Goal: Transaction & Acquisition: Purchase product/service

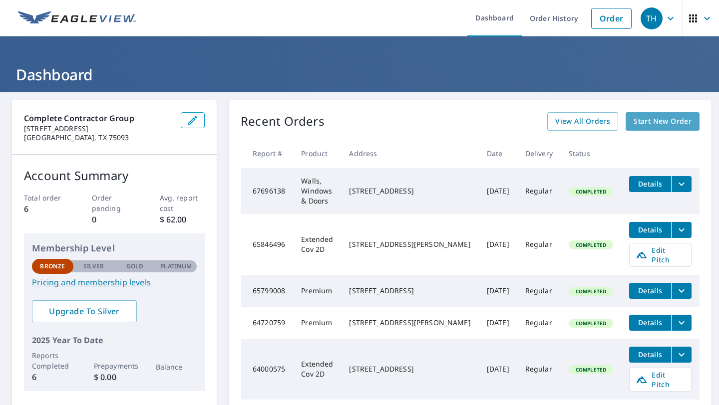
click at [657, 125] on span "Start New Order" at bounding box center [662, 121] width 58 height 12
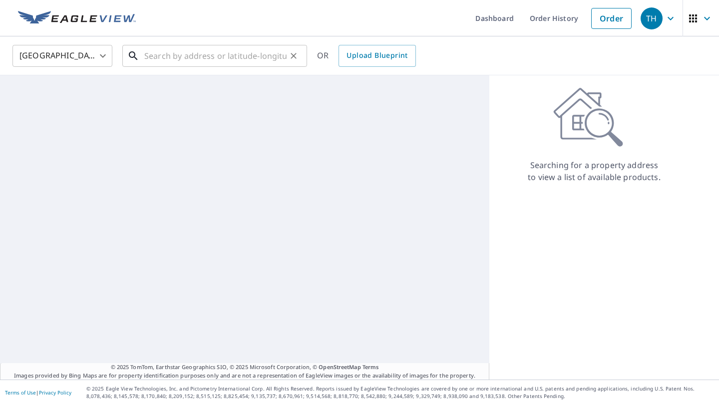
click at [214, 45] on input "text" at bounding box center [215, 56] width 142 height 28
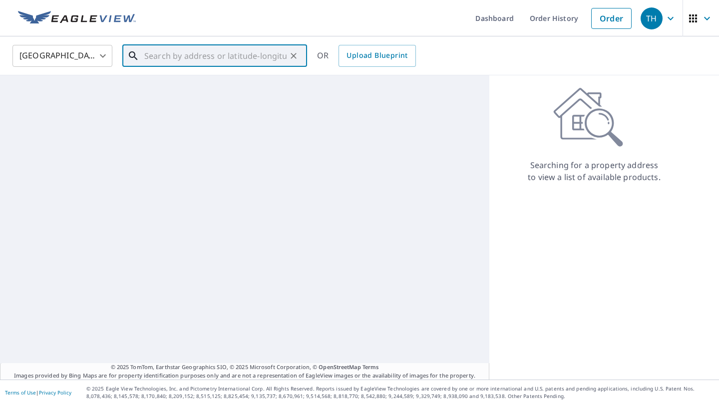
paste input "[STREET_ADDRESS]"
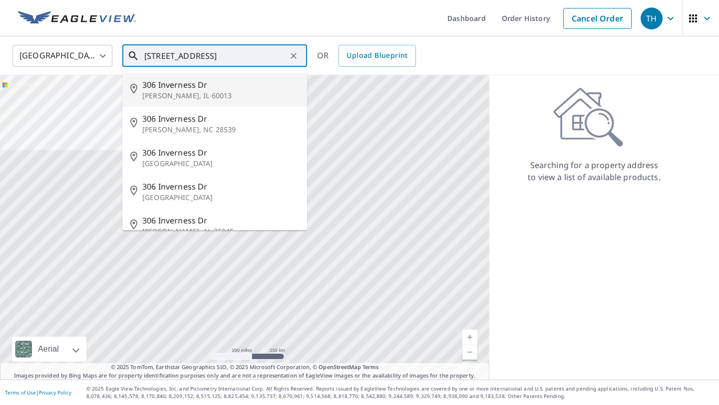
click at [191, 86] on span "306 Inverness Dr" at bounding box center [220, 85] width 157 height 12
type input "[STREET_ADDRESS][PERSON_NAME]"
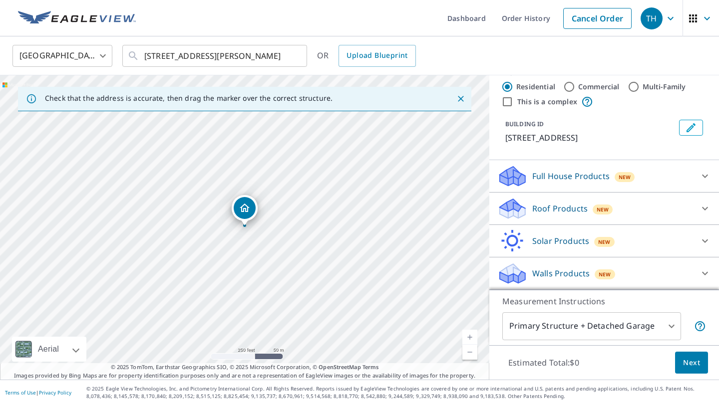
click at [552, 271] on p "Walls Products" at bounding box center [560, 274] width 57 height 12
click at [700, 273] on icon at bounding box center [705, 274] width 12 height 12
click at [698, 274] on div at bounding box center [705, 274] width 24 height 24
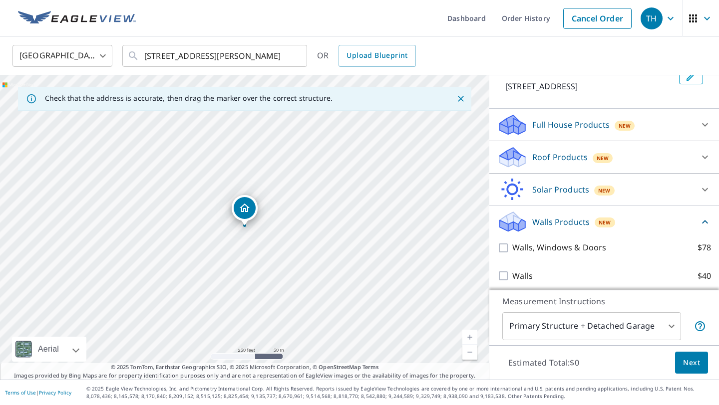
scroll to position [75, 0]
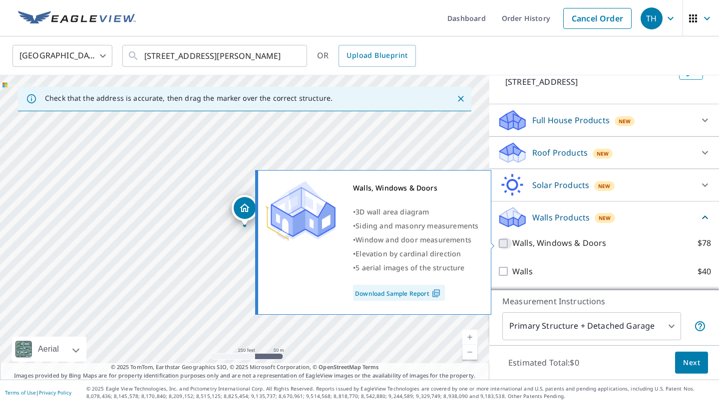
click at [499, 244] on input "Walls, Windows & Doors $78" at bounding box center [504, 244] width 15 height 12
checkbox input "true"
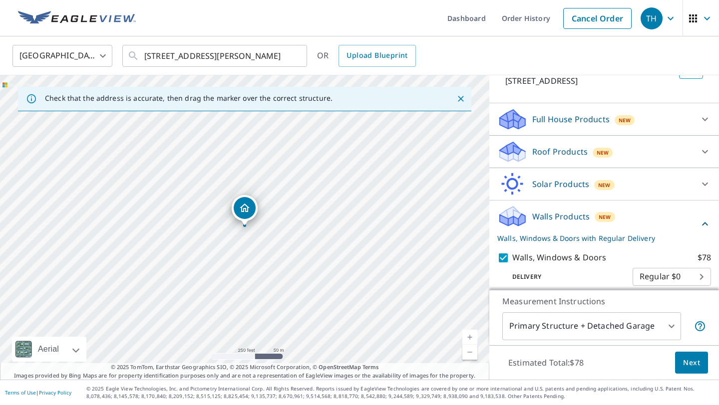
click at [685, 363] on span "Next" at bounding box center [691, 363] width 17 height 12
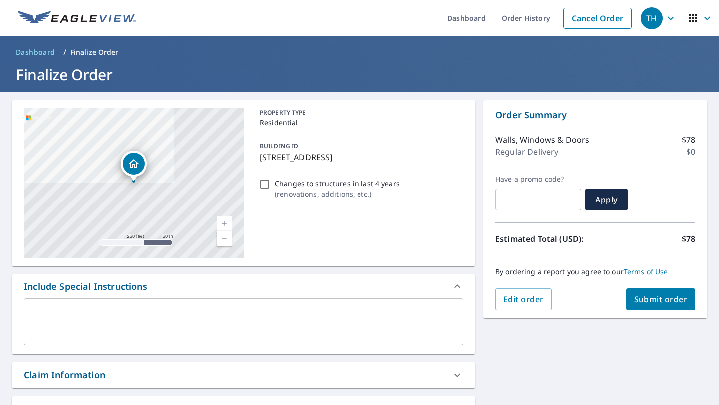
click at [666, 306] on button "Submit order" at bounding box center [660, 300] width 69 height 22
